Goal: Information Seeking & Learning: Learn about a topic

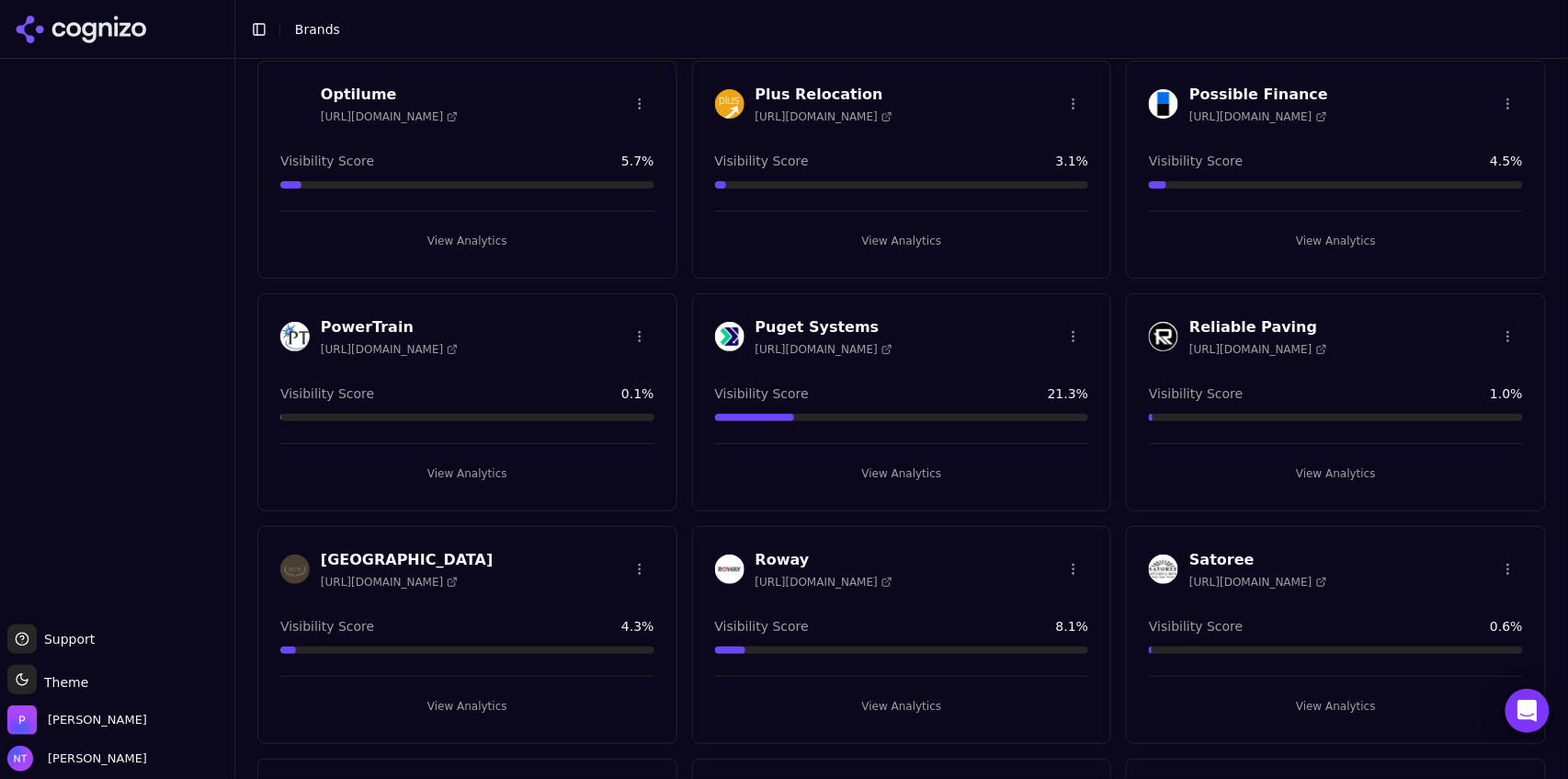
scroll to position [3377, 0]
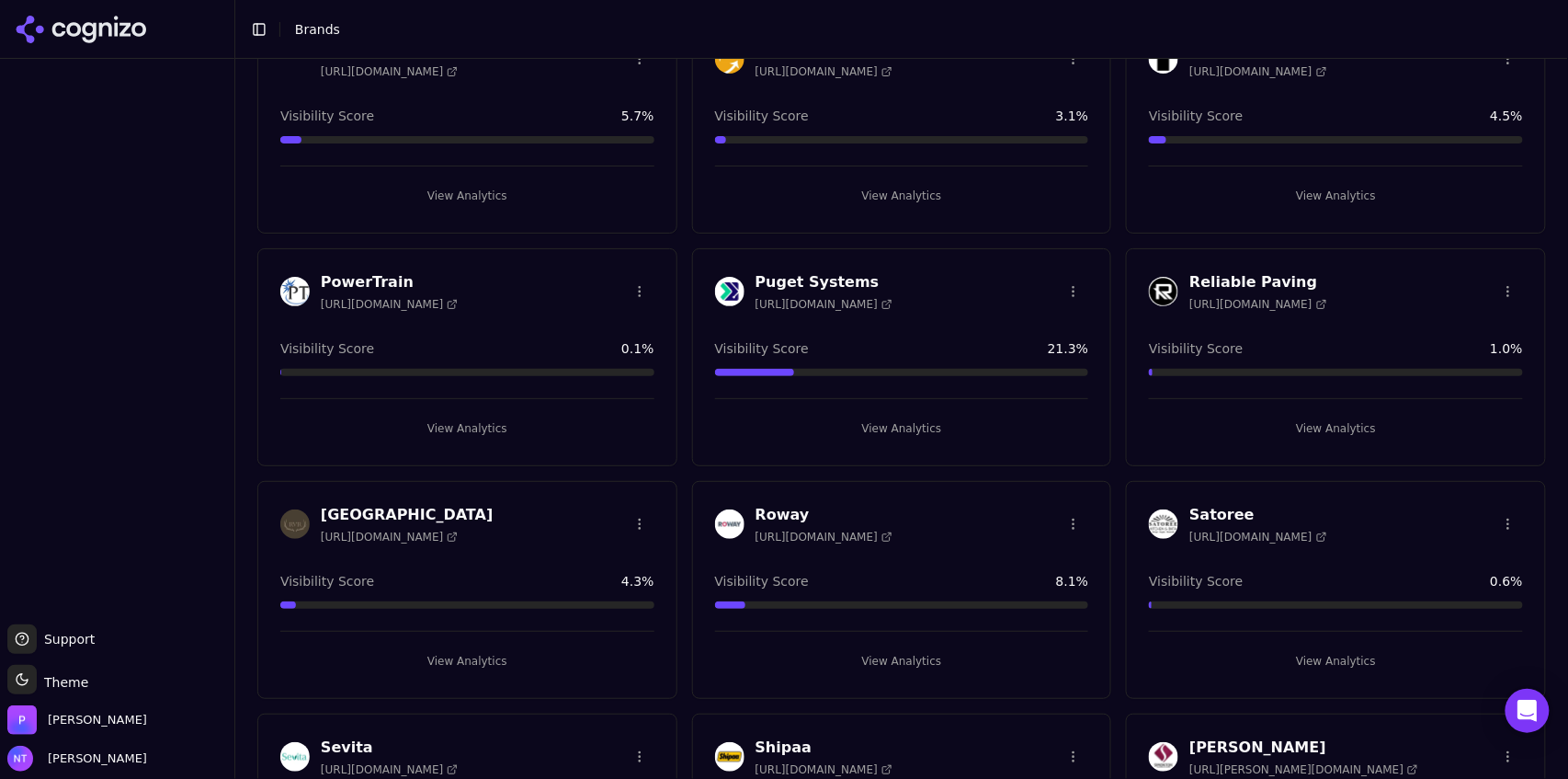
click at [897, 422] on button "View Analytics" at bounding box center [902, 428] width 374 height 30
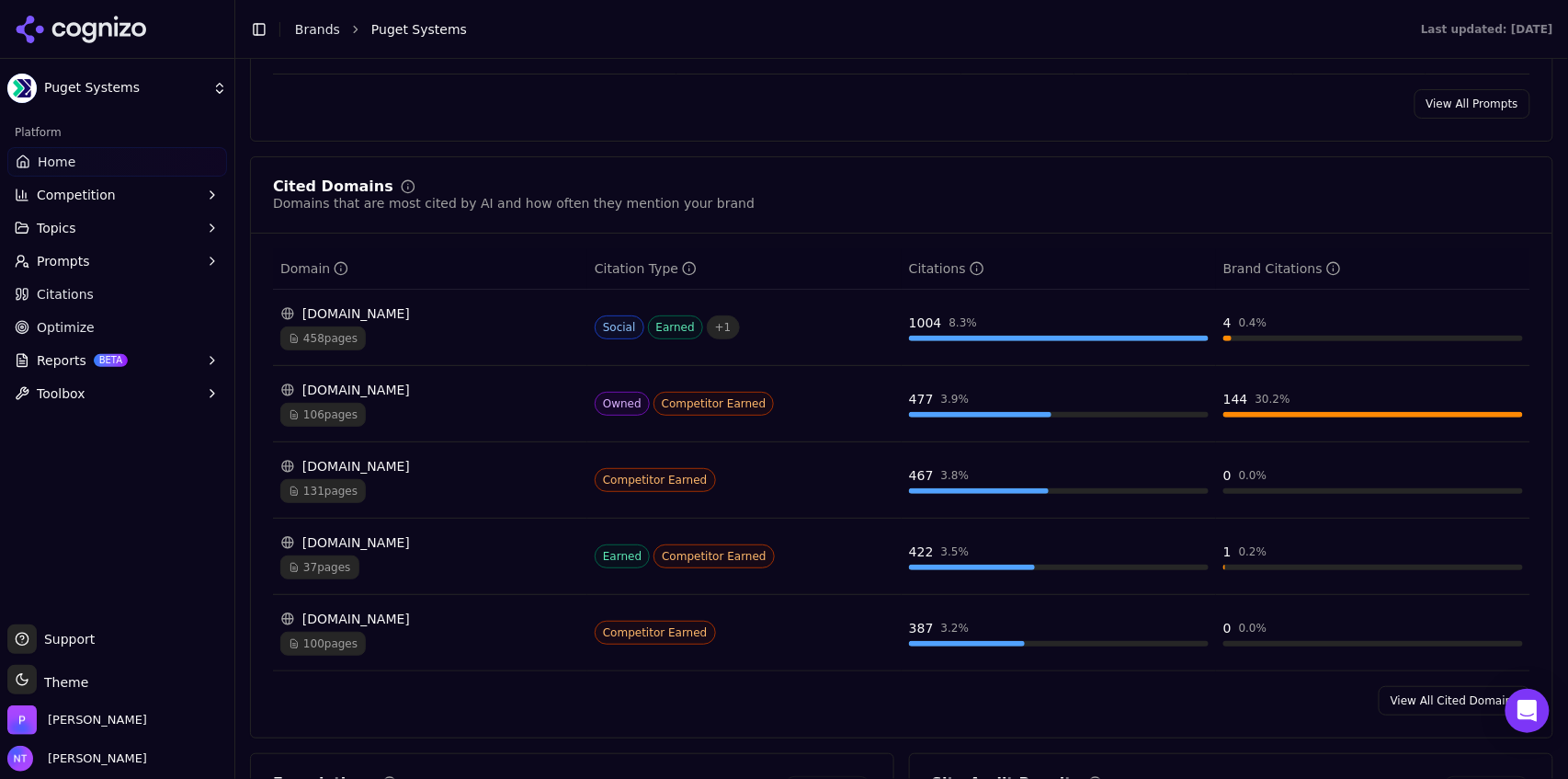
scroll to position [1838, 0]
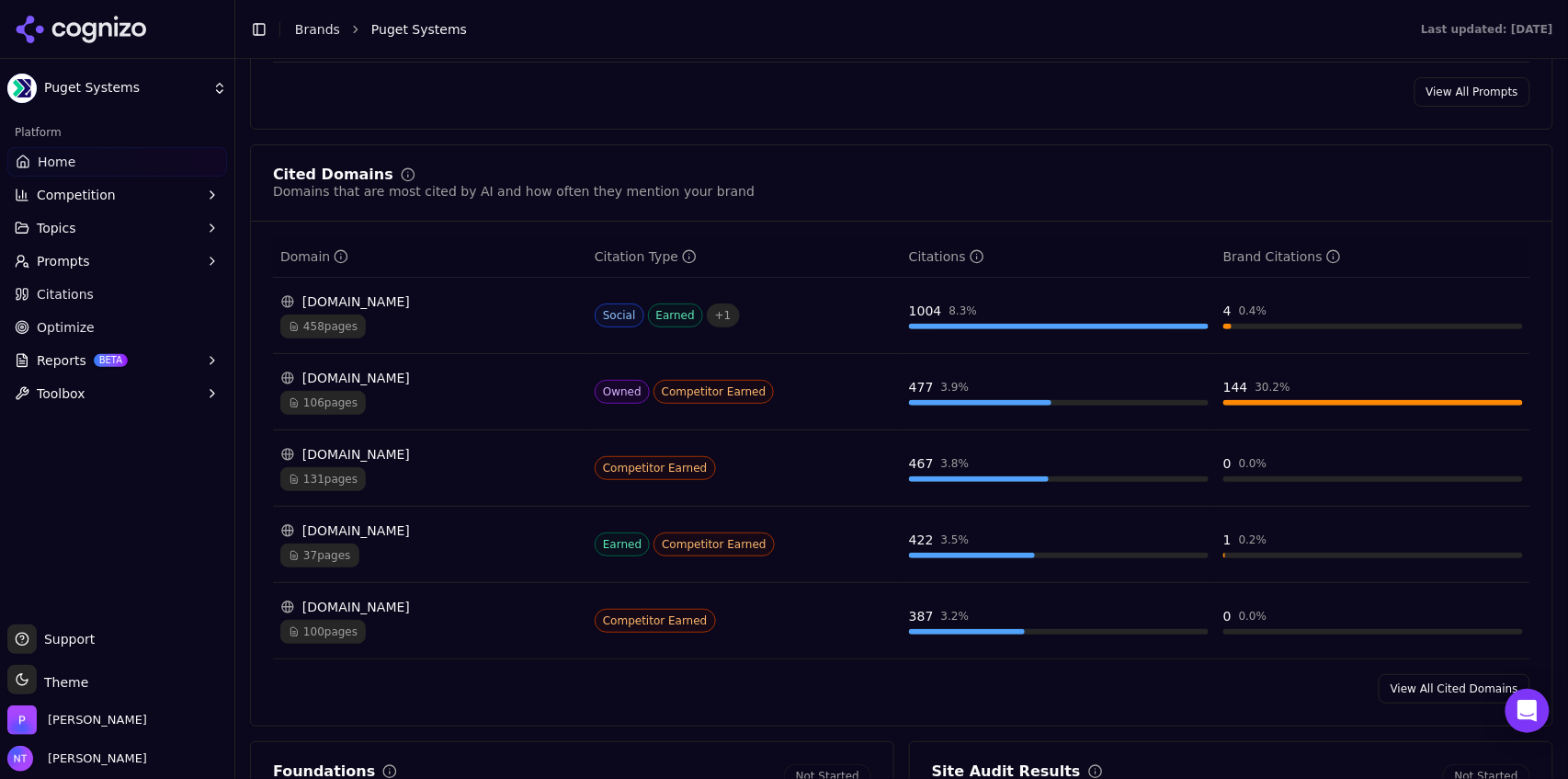
click at [401, 398] on div "106 pages" at bounding box center [430, 403] width 299 height 24
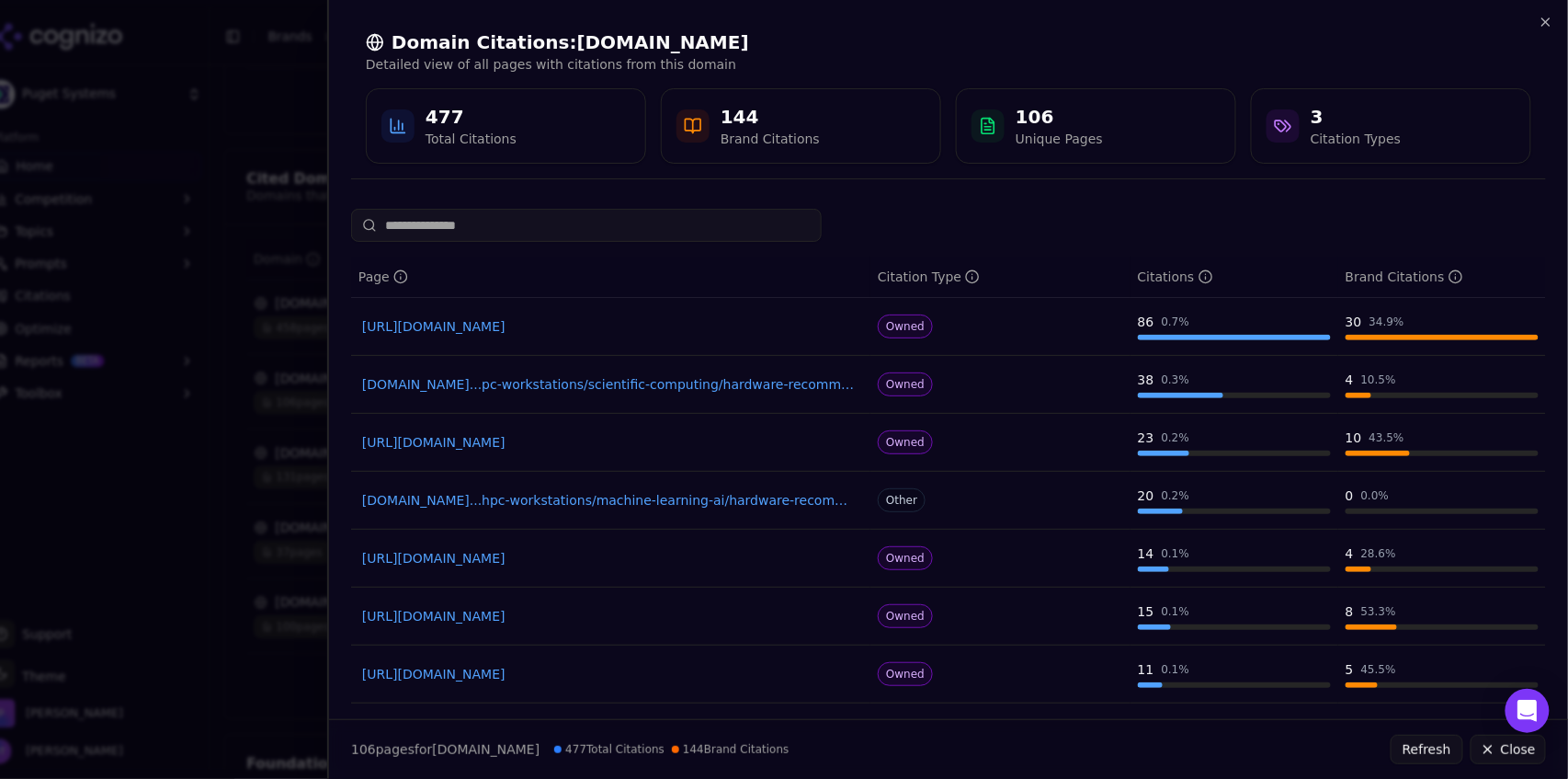
click at [719, 388] on link "[DOMAIN_NAME]...pc-workstations/scientific-computing/hardware-recommendations" at bounding box center [610, 384] width 497 height 19
click at [1547, 13] on div "Domain Citations: [DOMAIN_NAME] Detailed view of all pages with citations from …" at bounding box center [949, 97] width 1239 height 194
click at [1545, 21] on icon "button" at bounding box center [1546, 22] width 7 height 7
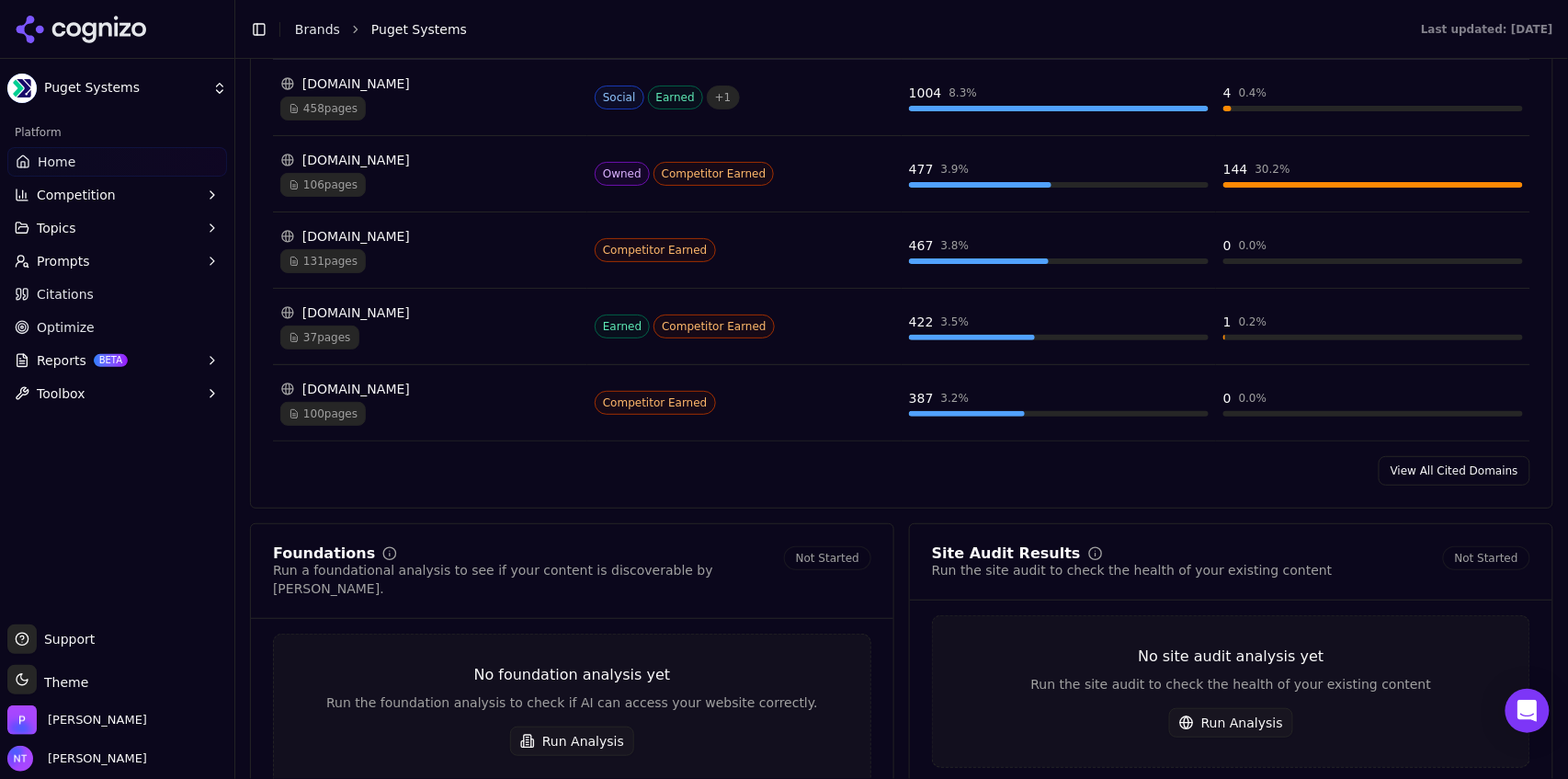
scroll to position [2120, 0]
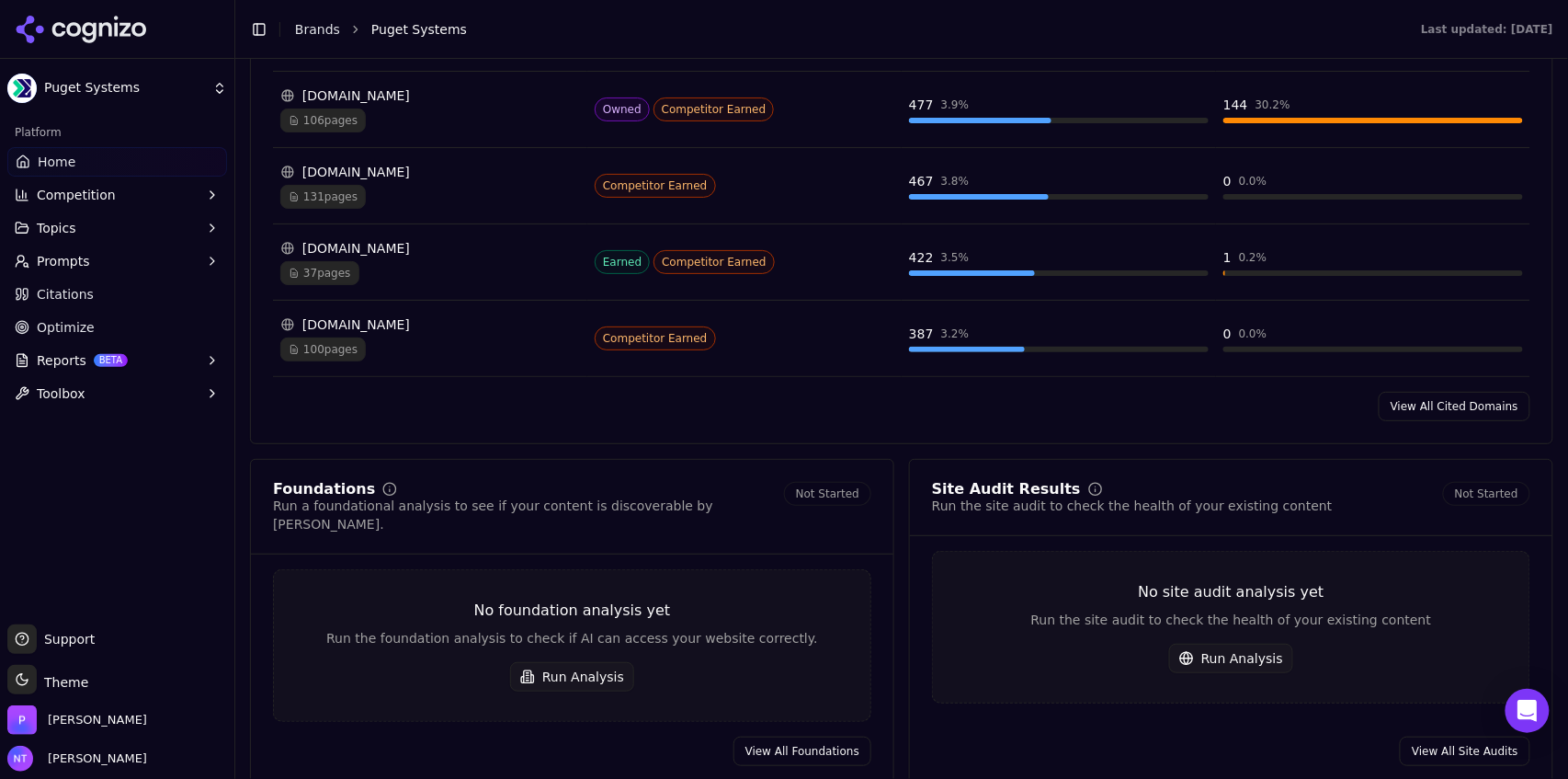
click at [376, 288] on td "[DOMAIN_NAME] 37 pages" at bounding box center [430, 262] width 314 height 77
click at [370, 268] on div "37 pages" at bounding box center [430, 273] width 299 height 24
